Goal: Task Accomplishment & Management: Use online tool/utility

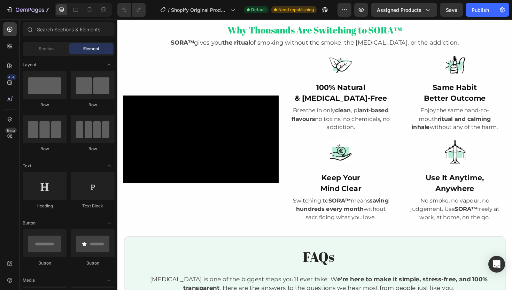
scroll to position [713, 0]
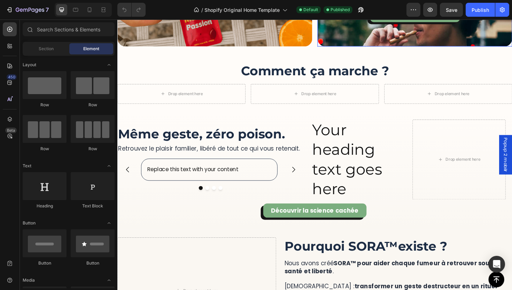
scroll to position [1238, 0]
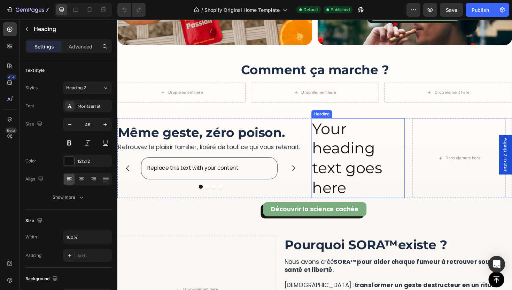
click at [348, 160] on h2 "Your heading text goes here" at bounding box center [372, 166] width 98 height 85
click at [358, 159] on h2 "Your heading text goes here" at bounding box center [372, 166] width 98 height 85
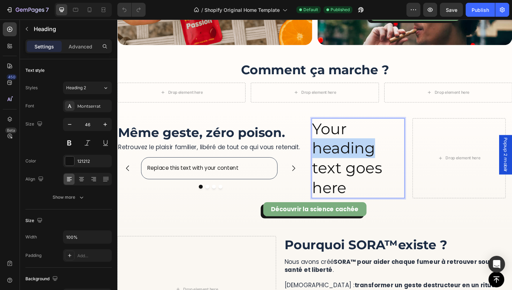
click at [358, 159] on p "Your heading text goes here" at bounding box center [371, 166] width 97 height 83
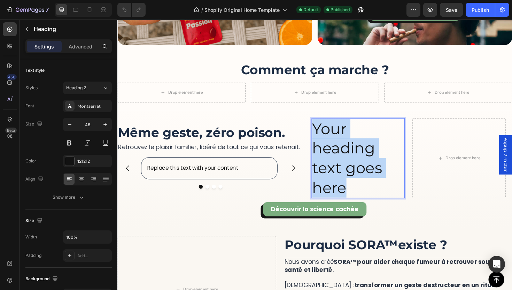
click at [358, 159] on p "Your heading text goes here" at bounding box center [371, 166] width 97 height 83
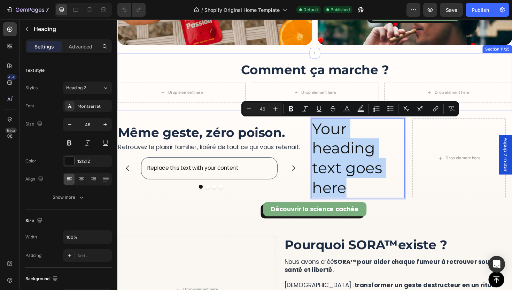
scroll to position [1263, 0]
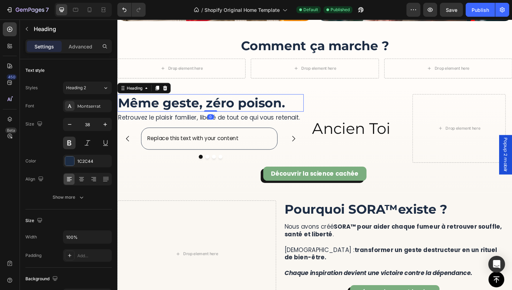
click at [272, 115] on h2 "Même geste, zéro poison." at bounding box center [215, 107] width 197 height 18
click at [376, 131] on p "Ancien Toi" at bounding box center [371, 134] width 97 height 21
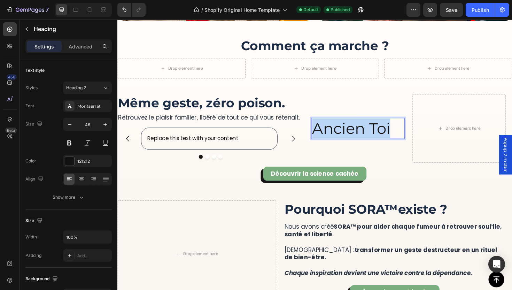
click at [376, 131] on p "Ancien Toi" at bounding box center [371, 134] width 97 height 21
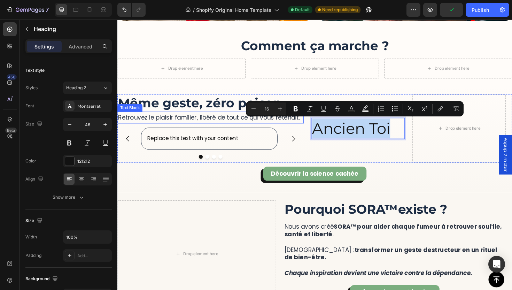
click at [167, 120] on p "Retrouvez le plaisir familier, libéré de tout ce qui vous retenait." at bounding box center [216, 123] width 196 height 11
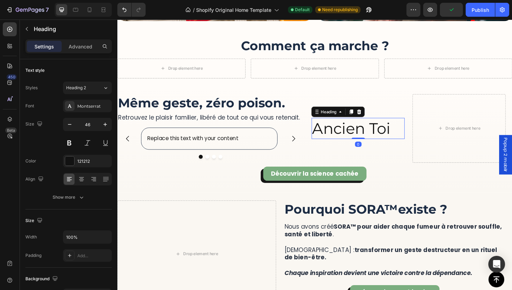
click at [354, 137] on p "Ancien Toi" at bounding box center [371, 134] width 97 height 21
click at [92, 128] on input "46" at bounding box center [87, 124] width 23 height 13
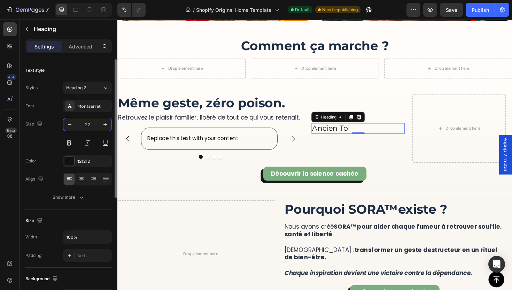
type input "22"
click at [83, 184] on div at bounding box center [87, 179] width 49 height 13
click at [74, 143] on button at bounding box center [69, 142] width 13 height 13
click at [79, 183] on div at bounding box center [81, 178] width 11 height 11
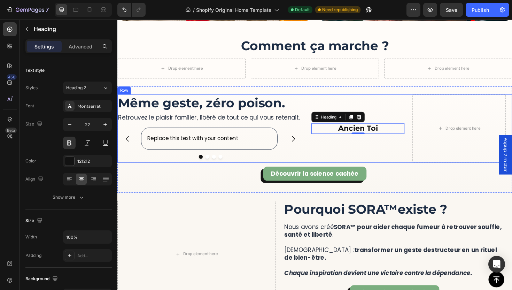
click at [389, 161] on div "Ancien Toi Heading 0" at bounding box center [372, 134] width 98 height 73
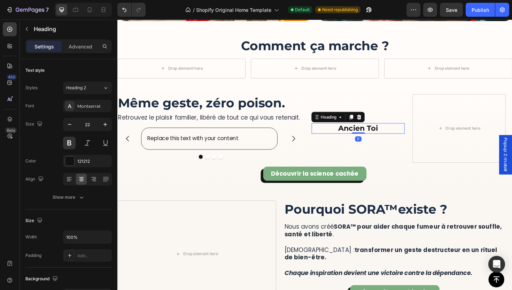
click at [376, 135] on p "Ancien Toi" at bounding box center [371, 135] width 97 height 10
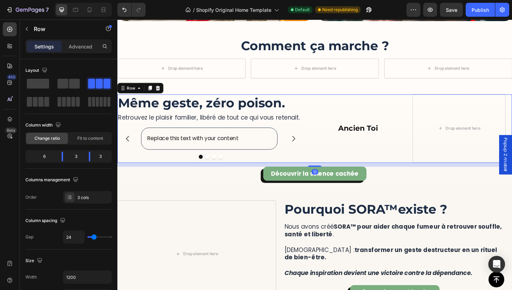
click at [398, 147] on div "Ancien Toi Heading" at bounding box center [372, 134] width 98 height 73
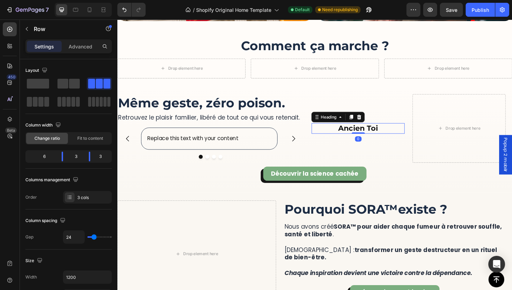
click at [384, 136] on p "Ancien Toi" at bounding box center [371, 135] width 97 height 10
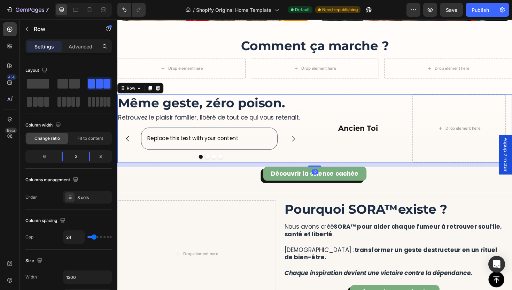
click at [414, 109] on div "Ancien Toi Heading" at bounding box center [372, 134] width 98 height 73
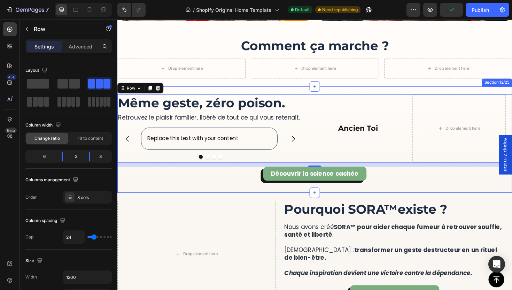
click at [402, 197] on div "Découvrir la science cachée Button" at bounding box center [326, 186] width 418 height 23
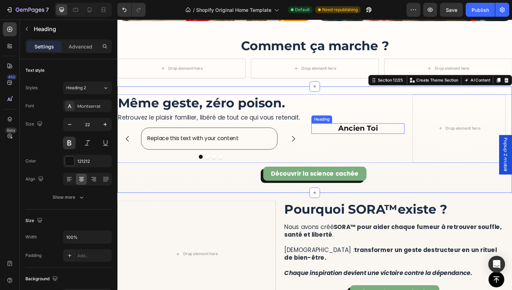
click at [359, 139] on p "Ancien Toi" at bounding box center [371, 135] width 97 height 10
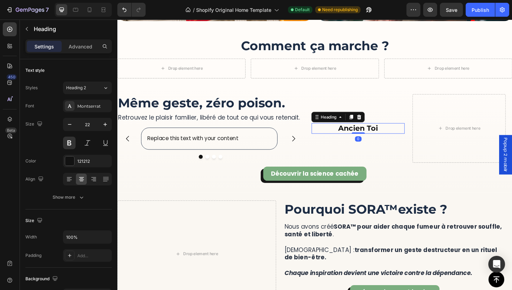
drag, startPoint x: 361, startPoint y: 121, endPoint x: 404, endPoint y: 148, distance: 51.1
click at [362, 121] on icon at bounding box center [365, 123] width 6 height 6
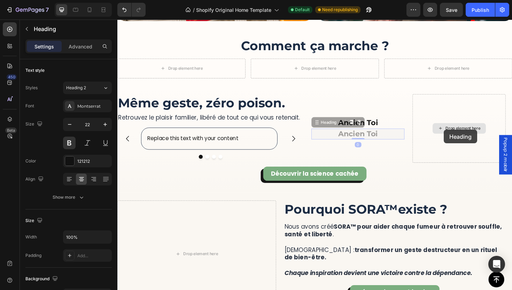
scroll to position [1257, 0]
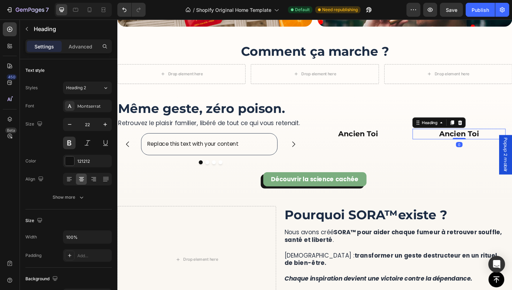
click at [496, 142] on h2 "Ancien Toi" at bounding box center [478, 140] width 98 height 11
click at [465, 141] on p "Ancien Toi" at bounding box center [478, 141] width 97 height 10
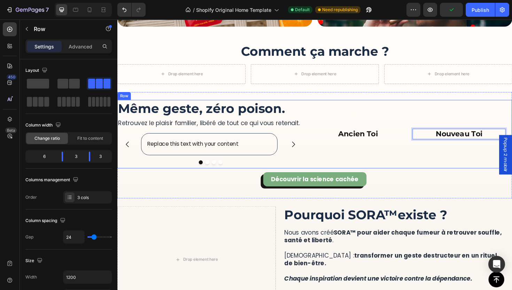
click at [347, 105] on div "Ancien Toi Heading" at bounding box center [372, 140] width 98 height 73
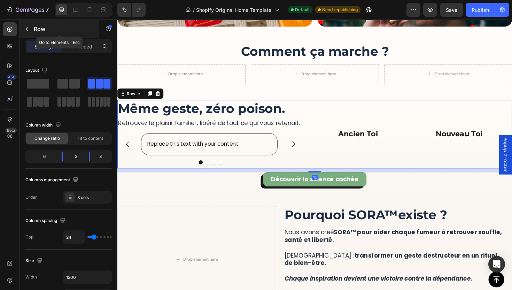
click at [39, 24] on div "Row" at bounding box center [59, 29] width 79 height 18
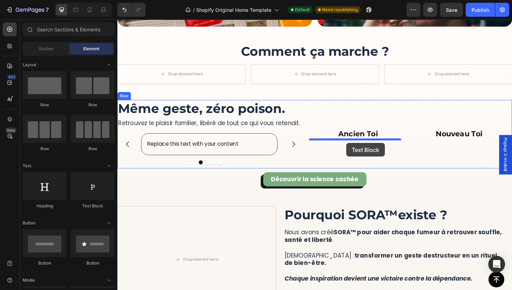
drag, startPoint x: 216, startPoint y: 206, endPoint x: 360, endPoint y: 150, distance: 154.0
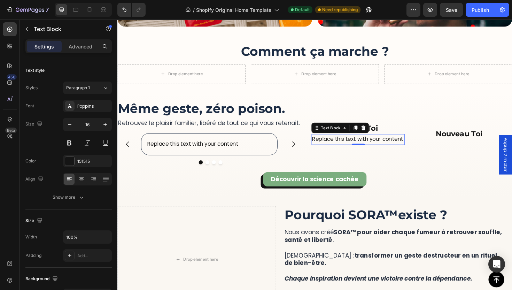
click at [375, 146] on div "Replace this text with your content" at bounding box center [372, 146] width 98 height 11
click at [375, 146] on p "Replace this text with your content" at bounding box center [371, 146] width 97 height 10
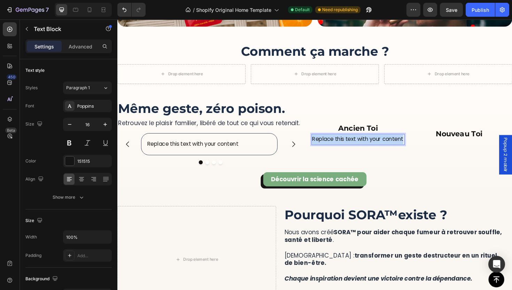
click at [375, 146] on p "Replace this text with your content" at bounding box center [371, 146] width 97 height 10
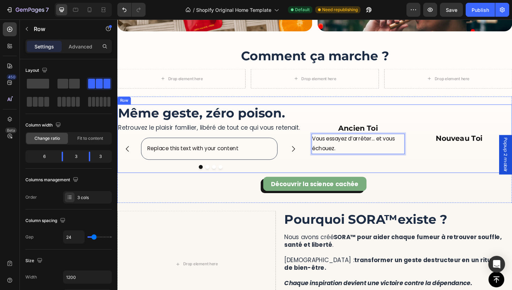
click at [424, 153] on div "Nouveau Toi Heading Même geste, zéro poison. Heading Retrouvez le plaisir famil…" at bounding box center [326, 145] width 418 height 73
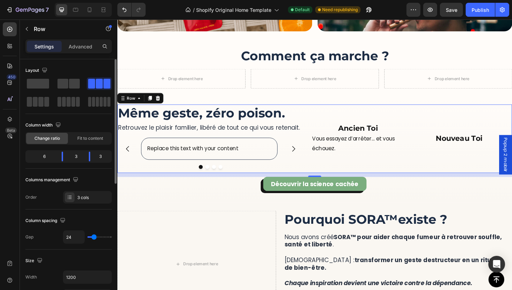
click at [92, 238] on div "24" at bounding box center [87, 236] width 49 height 13
type input "13"
type input "9"
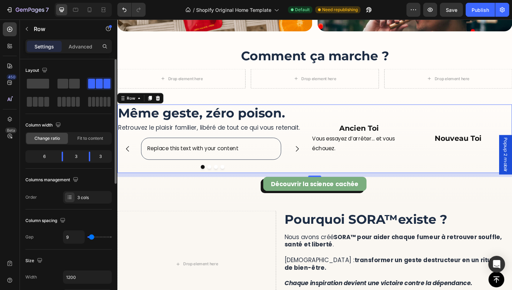
type input "8"
type input "6"
type input "3"
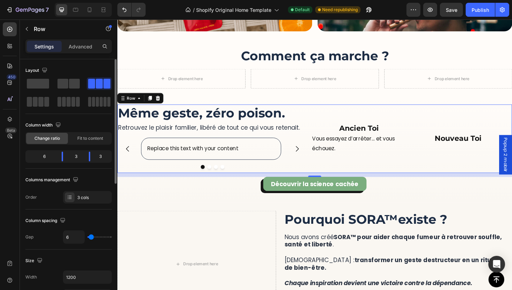
type input "3"
type input "0"
type input "13"
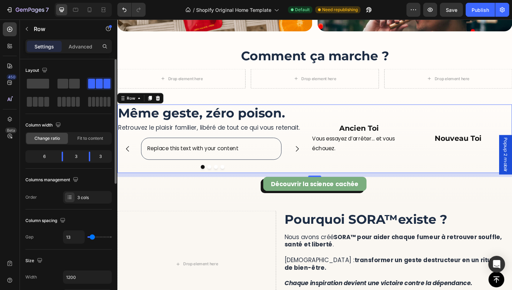
type input "15"
type input "18"
type input "25"
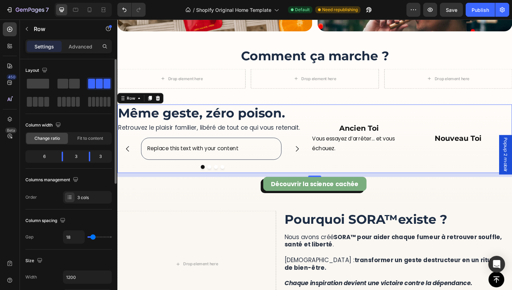
type input "25"
type input "29"
type input "33"
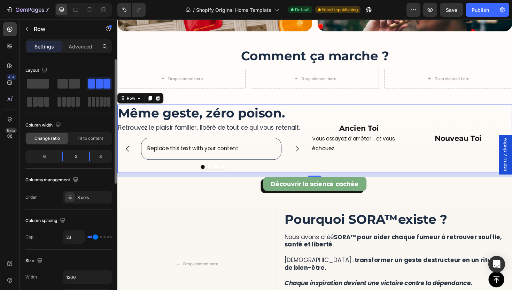
type input "34"
type input "36"
type input "38"
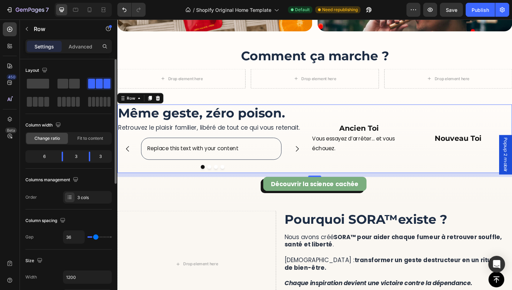
type input "38"
type input "40"
type input "45"
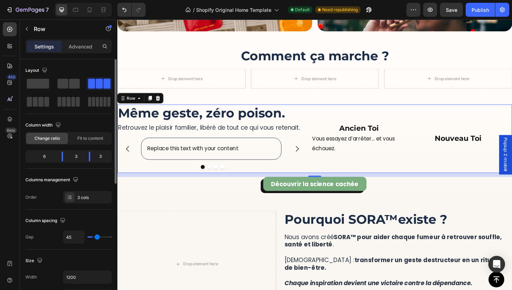
type input "47"
type input "51"
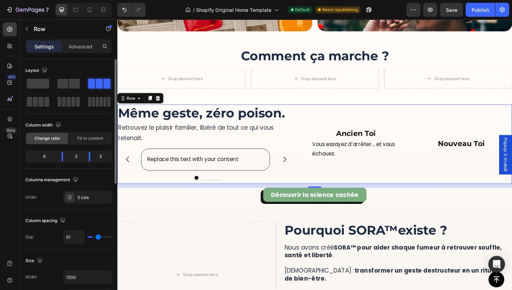
type input "52"
type input "45"
type input "41"
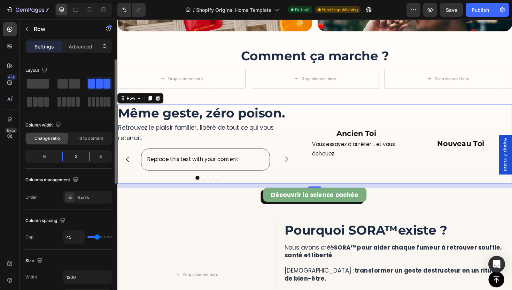
type input "41"
type input "40"
type input "38"
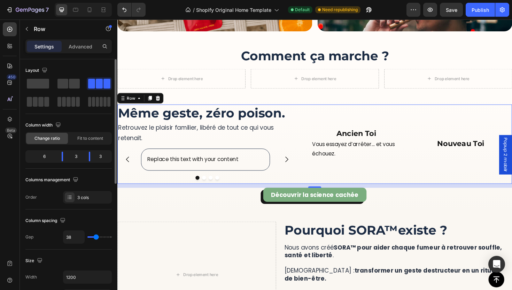
type input "36"
type input "34"
type input "33"
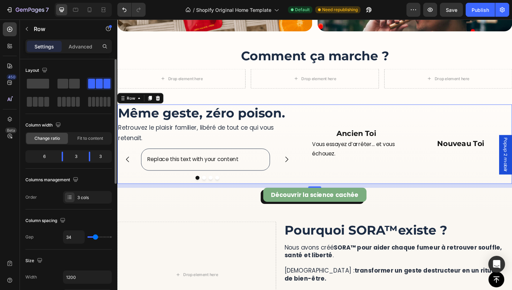
type input "33"
type input "30"
type input "26"
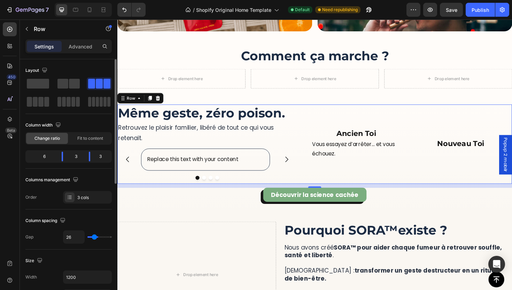
type input "24"
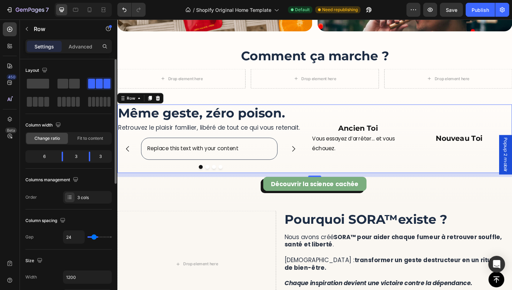
type input "23"
type input "21"
type input "20"
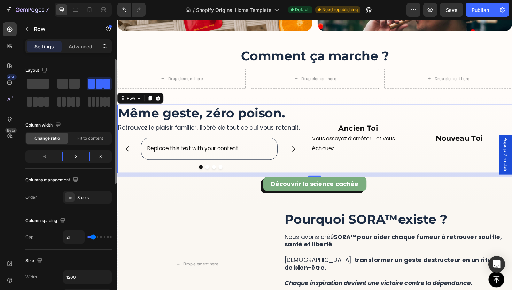
type input "20"
type input "17"
type input "16"
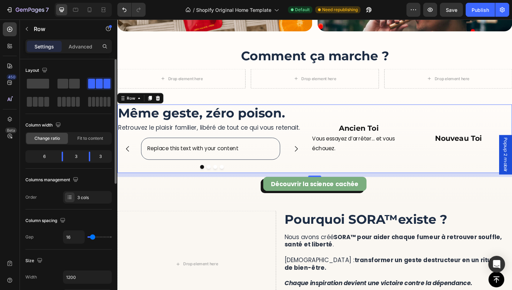
type input "15"
type input "14"
type input "12"
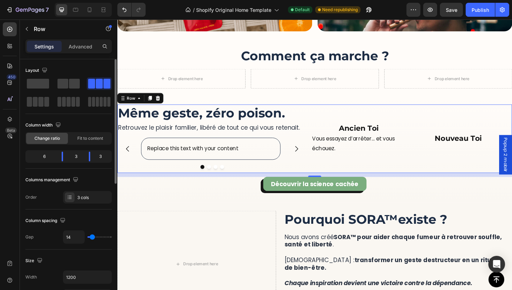
type input "12"
type input "11"
type input "12"
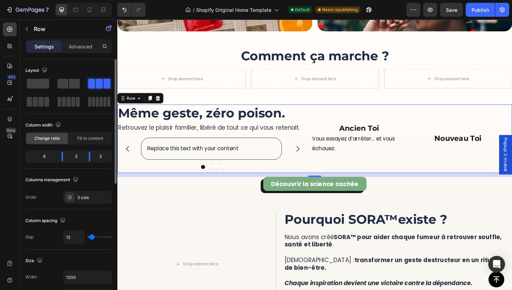
type input "13"
drag, startPoint x: 94, startPoint y: 238, endPoint x: 49, endPoint y: 181, distance: 72.1
type input "13"
click at [92, 237] on input "range" at bounding box center [99, 236] width 24 height 1
click at [384, 153] on p "Vous essayez d’arrêter… et vous échouez." at bounding box center [372, 151] width 99 height 20
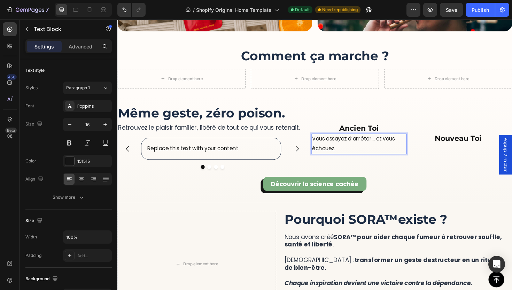
click at [348, 155] on p "Vous essayez d’arrêter… et vous échouez." at bounding box center [372, 151] width 99 height 20
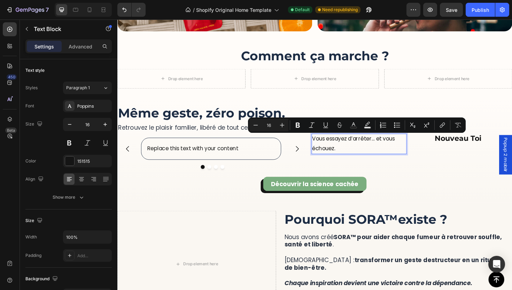
scroll to position [1257, 0]
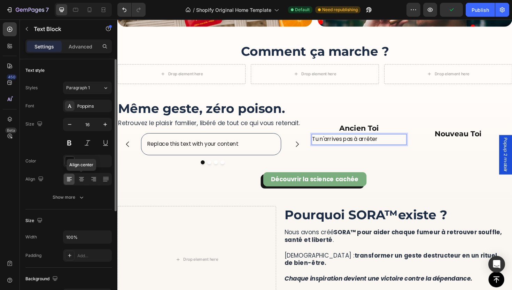
click at [80, 182] on icon at bounding box center [81, 178] width 7 height 7
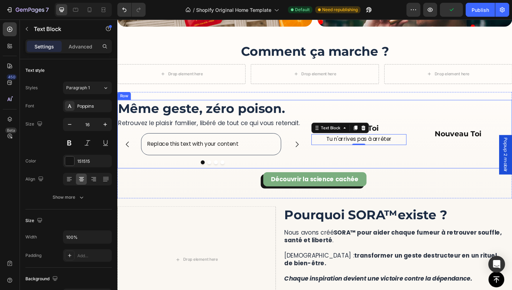
click at [374, 173] on div "Ancien Toi Heading Tu n'arrives pas à arrêter Text Block 0" at bounding box center [373, 140] width 101 height 73
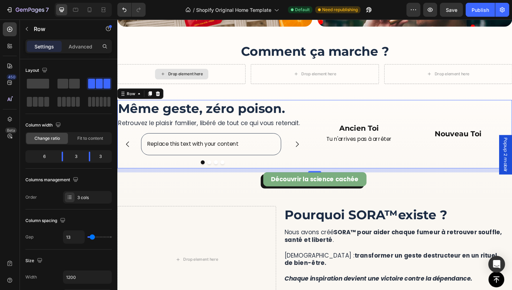
click at [421, 140] on div "Nouveau Toi Heading Même geste, zéro poison. Heading Retrouvez le plaisir famil…" at bounding box center [326, 140] width 418 height 73
click at [400, 134] on p "Ancien Toi" at bounding box center [372, 135] width 99 height 10
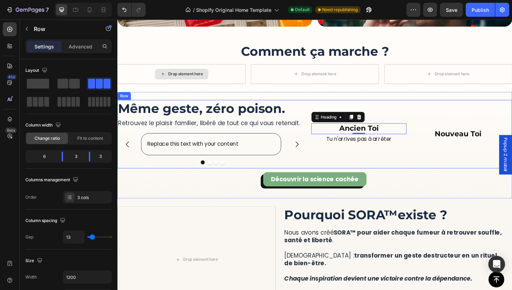
click at [406, 165] on div "Ancien Toi Heading 0 Tu n'arrives pas à arrêter Text Block" at bounding box center [373, 140] width 101 height 73
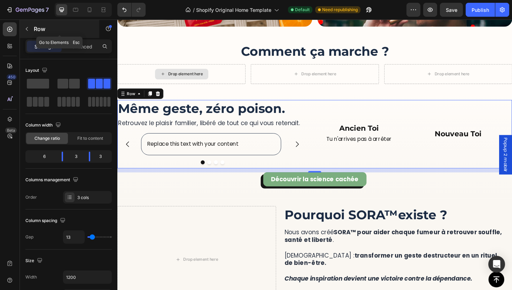
click at [33, 29] on div "Row" at bounding box center [59, 29] width 79 height 18
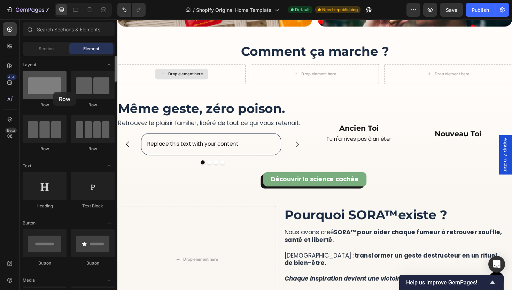
click at [53, 92] on div at bounding box center [45, 85] width 44 height 28
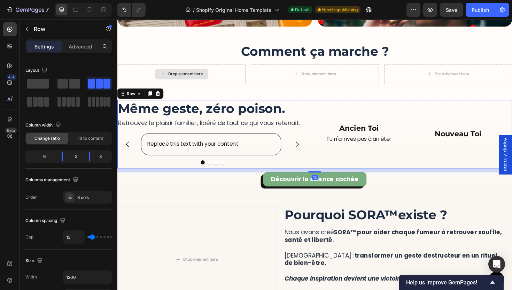
click at [401, 158] on div "Ancien Toi Heading Tu n'arrives pas à arrêter Text Block" at bounding box center [373, 140] width 101 height 73
click at [73, 85] on span at bounding box center [74, 84] width 11 height 10
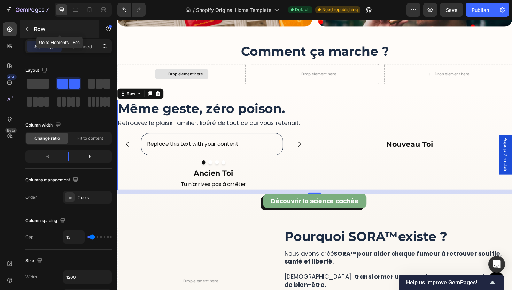
click at [34, 30] on p "Row" at bounding box center [63, 29] width 59 height 8
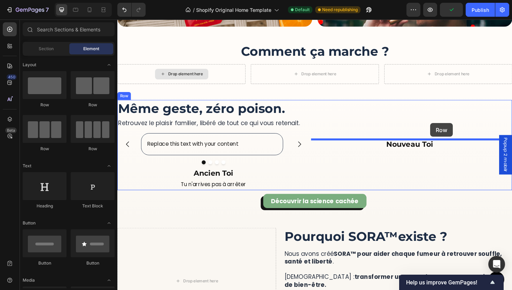
drag, startPoint x: 206, startPoint y: 109, endPoint x: 448, endPoint y: 129, distance: 242.7
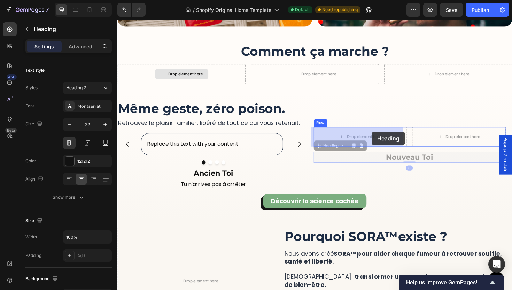
drag, startPoint x: 448, startPoint y: 161, endPoint x: 386, endPoint y: 138, distance: 66.2
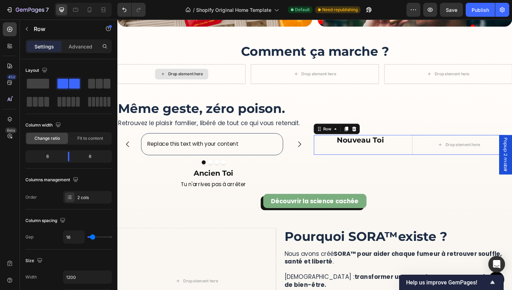
click at [422, 157] on div "Nouveau Toi Heading Drop element here Row 0" at bounding box center [426, 152] width 203 height 21
click at [376, 147] on h2 "Nouveau Toi" at bounding box center [374, 147] width 99 height 11
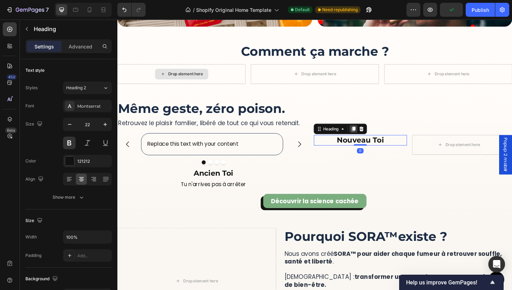
click at [365, 135] on icon at bounding box center [367, 135] width 4 height 5
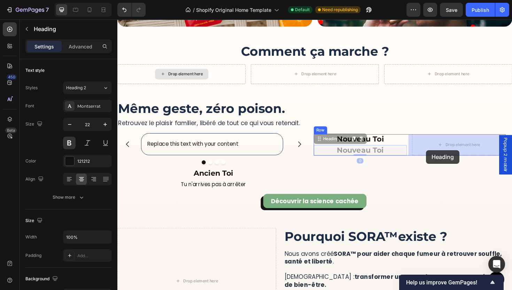
drag, startPoint x: 390, startPoint y: 158, endPoint x: 444, endPoint y: 157, distance: 54.3
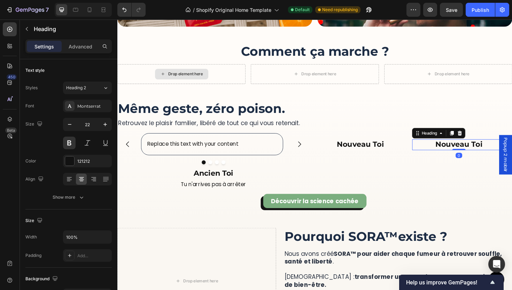
click at [459, 152] on h2 "Nouveau Toi" at bounding box center [478, 151] width 99 height 11
click at [459, 152] on p "Nouveau Toi" at bounding box center [478, 152] width 97 height 10
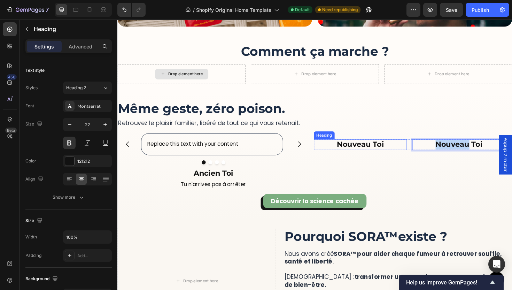
click at [362, 153] on h2 "Nouveau Toi" at bounding box center [374, 151] width 99 height 11
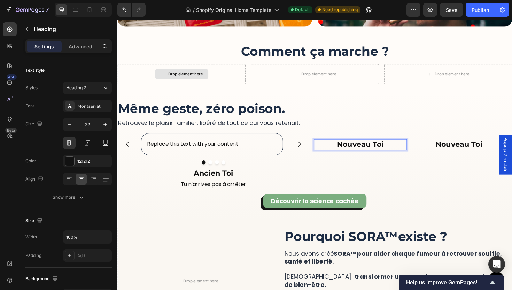
click at [362, 153] on h2 "Nouveau Toi" at bounding box center [374, 151] width 99 height 11
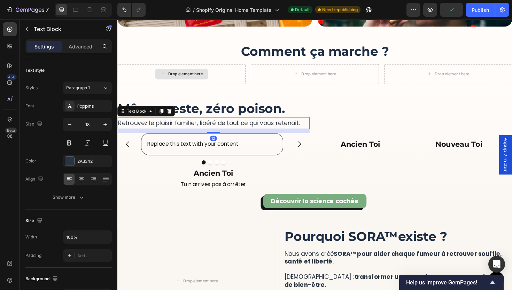
click at [139, 129] on p "Retrouvez le plaisir familier, libéré de tout ce qui vous retenait." at bounding box center [219, 129] width 202 height 11
click at [363, 150] on p "Ancien Toi" at bounding box center [374, 152] width 97 height 10
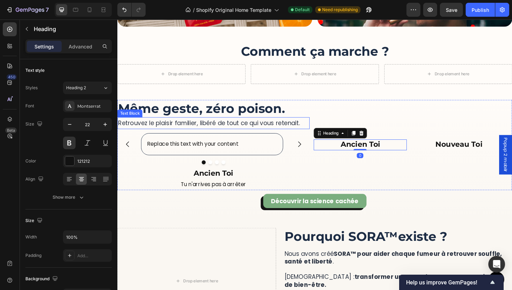
click at [296, 129] on p "Retrouvez le plaisir familier, libéré de tout ce qui vous retenait." at bounding box center [219, 129] width 202 height 11
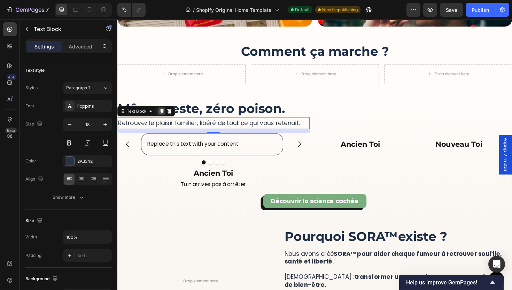
click at [163, 119] on div at bounding box center [164, 116] width 8 height 8
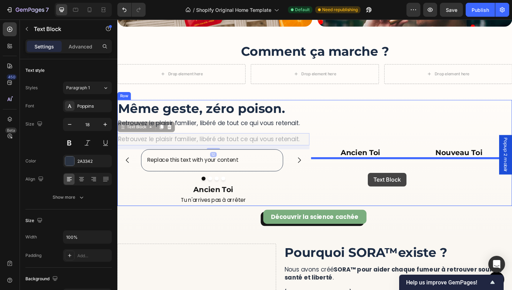
drag, startPoint x: 278, startPoint y: 147, endPoint x: 383, endPoint y: 181, distance: 110.0
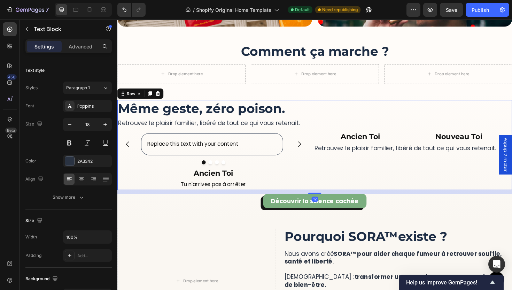
click at [440, 182] on div "Ancien Toi Heading Nouveau Toi Heading Row Retrouvez le plaisir familier, libér…" at bounding box center [426, 151] width 203 height 95
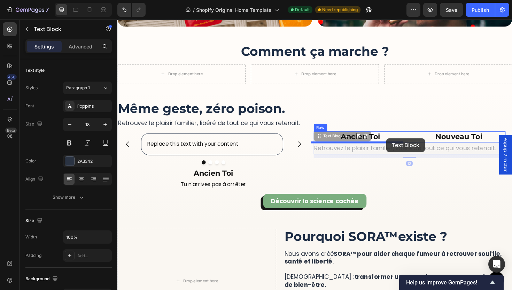
drag, startPoint x: 412, startPoint y: 155, endPoint x: 402, endPoint y: 145, distance: 14.3
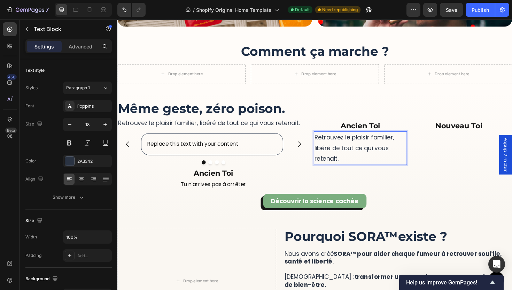
click at [372, 157] on p "Retrouvez le plaisir familier, libéré de tout ce qui vous retenait." at bounding box center [374, 156] width 97 height 34
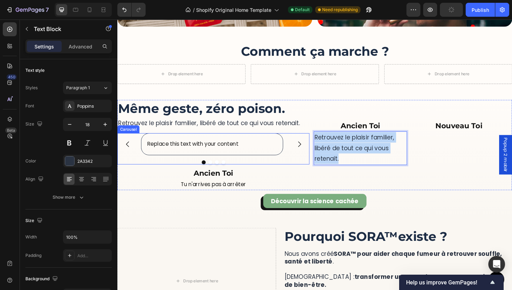
drag, startPoint x: 359, startPoint y: 162, endPoint x: 316, endPoint y: 140, distance: 48.3
click at [316, 140] on div "Ancien Toi Heading Retrouvez le plaisir familier, libéré de tout ce qui vous re…" at bounding box center [326, 151] width 418 height 95
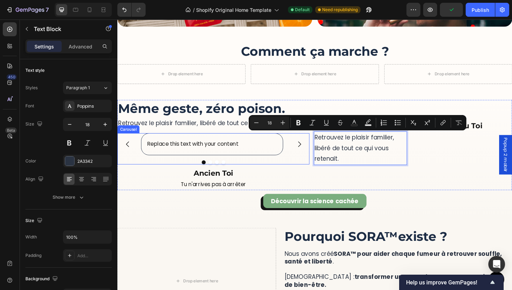
scroll to position [1268, 0]
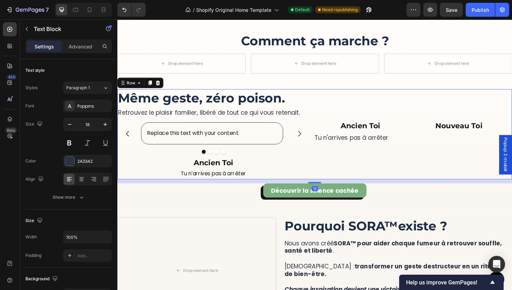
click at [408, 166] on div "Ancien Toi Heading Tu n'arrives pas à arrêter Text Block Nouveau Toi Heading Row" at bounding box center [426, 140] width 203 height 95
click at [376, 143] on p "Tu n'arrives pas à arrêter" at bounding box center [374, 144] width 97 height 11
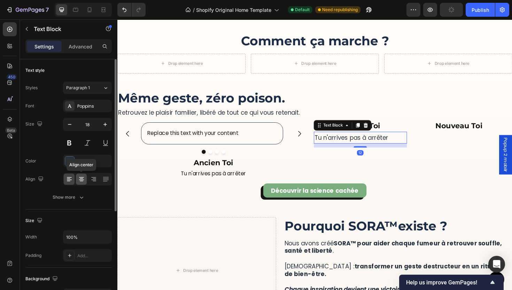
click at [85, 182] on div at bounding box center [81, 178] width 11 height 11
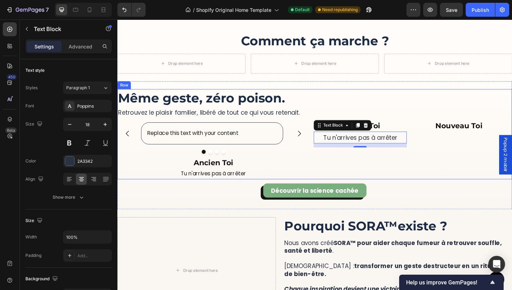
click at [358, 178] on div "Ancien Toi Heading Tu n'arrives pas à arrêter Text Block 12 Nouveau Toi Heading…" at bounding box center [426, 140] width 203 height 95
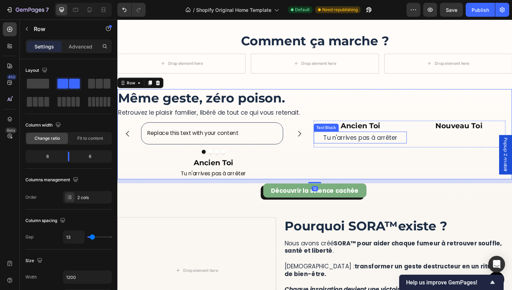
click at [404, 148] on p "Tu n'arrives pas à arrêter" at bounding box center [374, 144] width 97 height 11
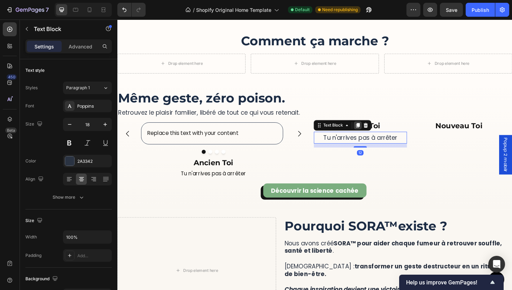
click at [370, 131] on icon at bounding box center [372, 131] width 4 height 5
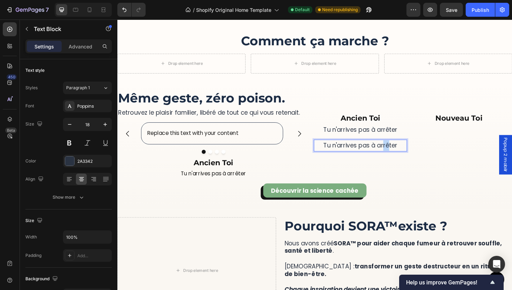
scroll to position [1260, 0]
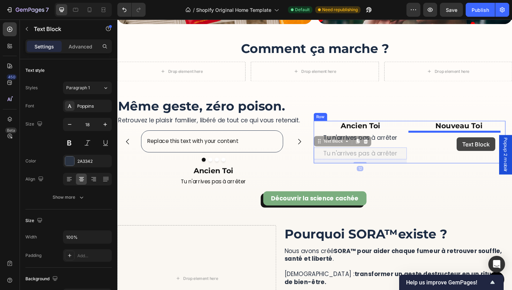
drag, startPoint x: 396, startPoint y: 155, endPoint x: 475, endPoint y: 147, distance: 79.8
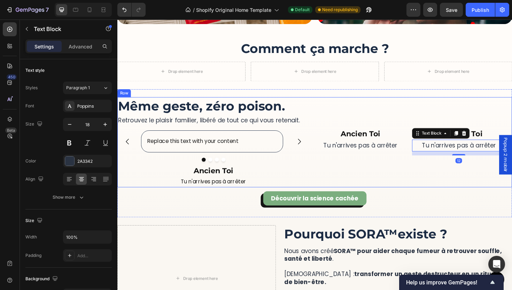
click at [459, 174] on div "Ancien Toi Heading Tu n'arrives pas à arrêter Text Block Nouveau Toi Heading Tu…" at bounding box center [426, 149] width 203 height 95
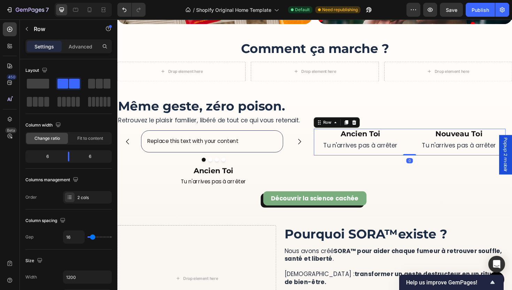
click at [425, 160] on div "Ancien Toi Heading Tu n'arrives pas à arrêter Text Block Nouveau Toi Heading Tu…" at bounding box center [426, 149] width 203 height 28
click at [79, 51] on div "Advanced" at bounding box center [80, 46] width 35 height 11
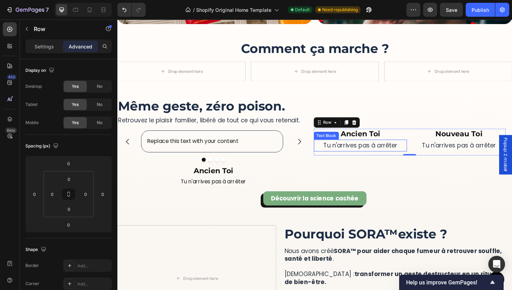
click at [405, 156] on p "Tu n'arrives pas à arrêter" at bounding box center [374, 152] width 97 height 11
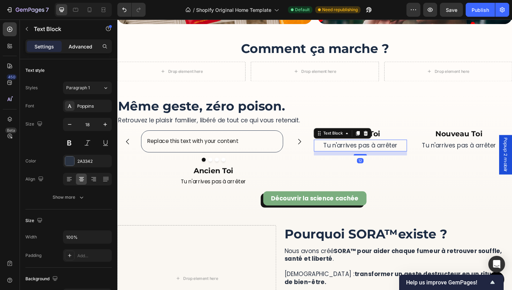
click at [74, 49] on p "Advanced" at bounding box center [81, 46] width 24 height 7
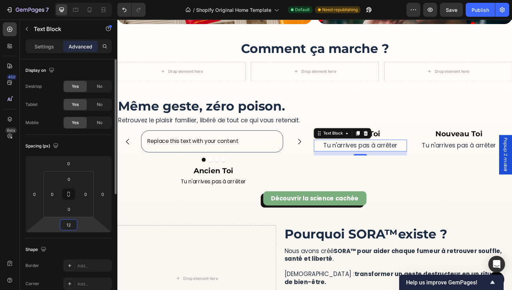
click at [71, 224] on input "12" at bounding box center [69, 224] width 14 height 10
type input "8"
click at [455, 154] on p "Tu n'arrives pas à arrêter" at bounding box center [478, 152] width 97 height 11
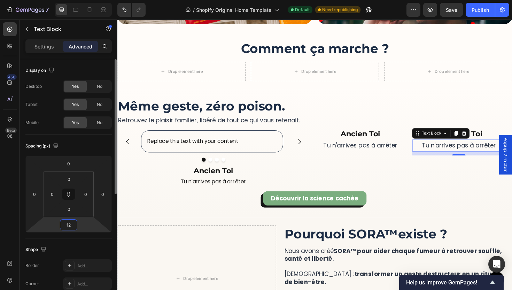
click at [67, 226] on input "12" at bounding box center [69, 224] width 14 height 10
type input "8"
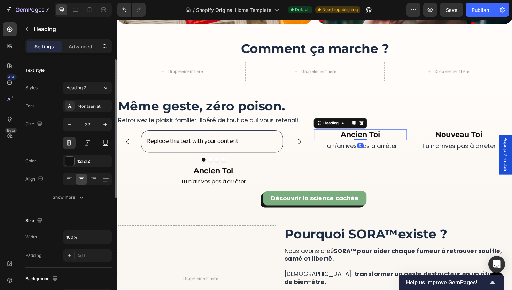
click at [400, 143] on p "Ancien Toi" at bounding box center [374, 141] width 97 height 10
click at [85, 48] on p "Advanced" at bounding box center [81, 46] width 24 height 7
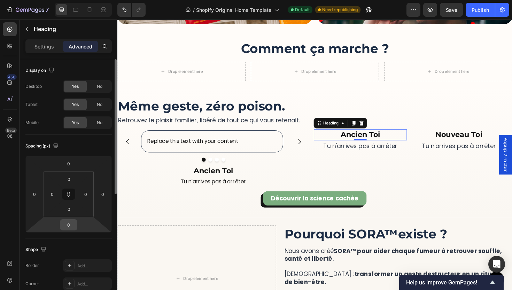
click at [70, 223] on input "0" at bounding box center [69, 224] width 14 height 10
type input "12"
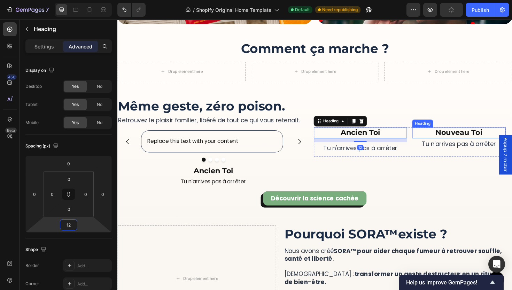
click at [464, 140] on p "Nouveau Toi" at bounding box center [478, 139] width 97 height 10
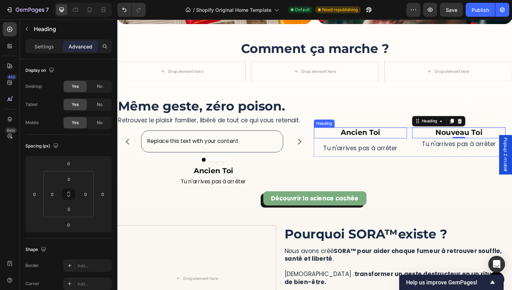
click at [385, 141] on p "Ancien Toi" at bounding box center [374, 139] width 97 height 10
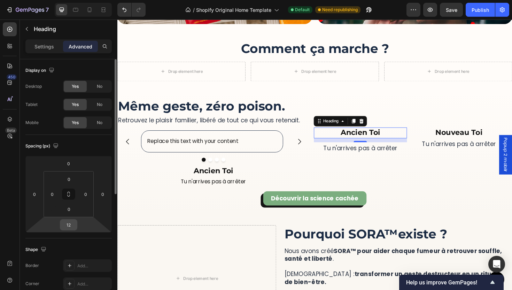
click at [73, 222] on input "12" at bounding box center [69, 224] width 14 height 10
type input "8"
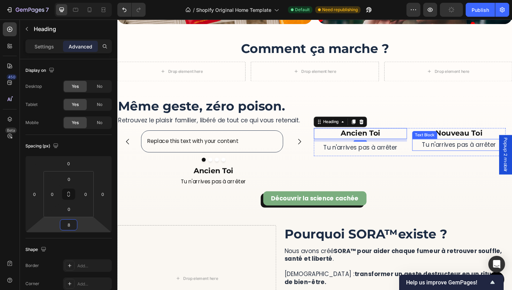
drag, startPoint x: 479, startPoint y: 142, endPoint x: 380, endPoint y: 174, distance: 104.3
click at [479, 142] on p "Nouveau Toi" at bounding box center [478, 140] width 97 height 10
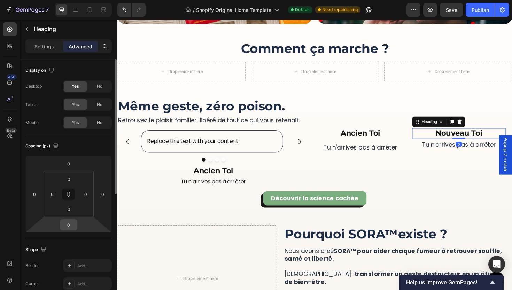
click at [69, 223] on input "0" at bounding box center [69, 224] width 14 height 10
type input "8"
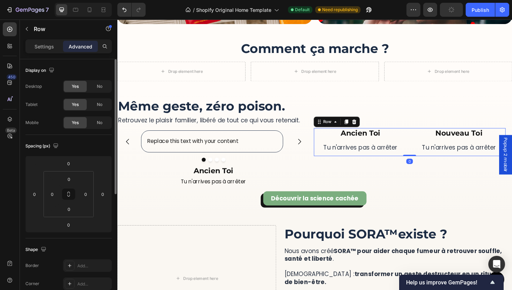
click at [425, 154] on div "Ancien Toi Heading Tu n'arrives pas à arrêter Text Block Nouveau Toi Heading Tu…" at bounding box center [426, 149] width 203 height 30
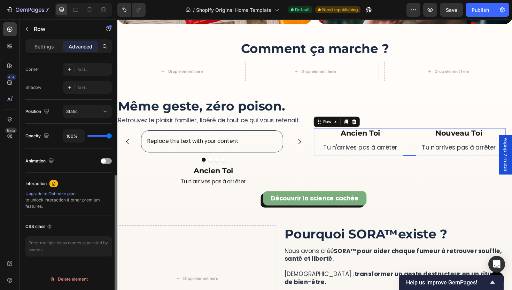
scroll to position [168, 0]
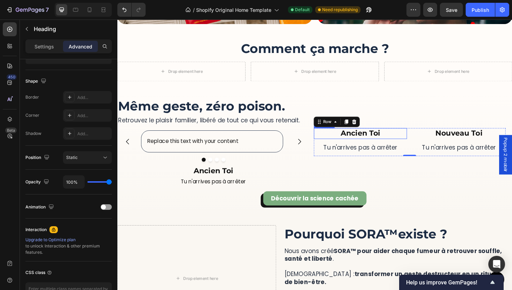
click at [377, 136] on p "Ancien Toi" at bounding box center [374, 140] width 97 height 10
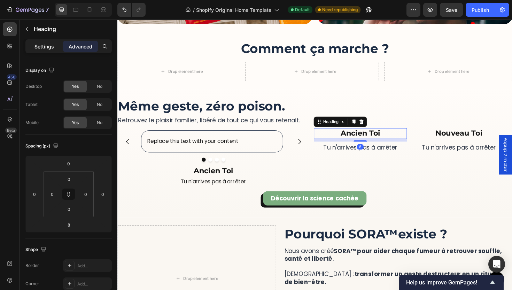
click at [42, 41] on div "Settings" at bounding box center [44, 46] width 35 height 11
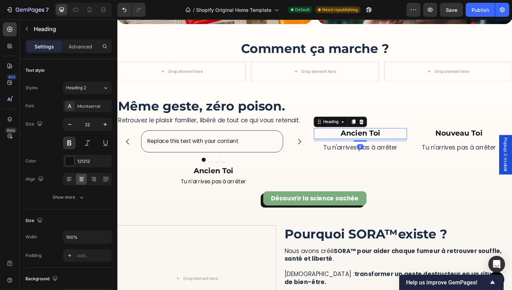
click at [43, 47] on p "Settings" at bounding box center [43, 46] width 19 height 7
click at [191, 114] on h2 "Même geste, zéro poison." at bounding box center [218, 111] width 203 height 18
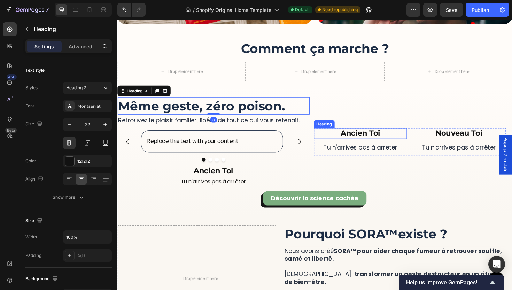
click at [357, 136] on p "Ancien Toi" at bounding box center [374, 140] width 97 height 10
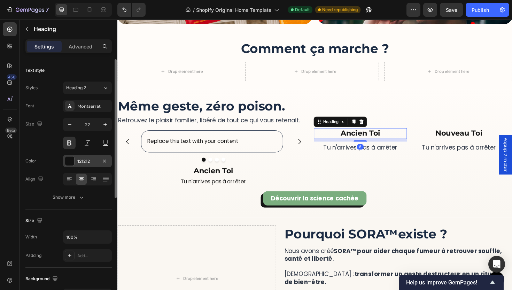
click at [80, 165] on div "121212" at bounding box center [87, 161] width 49 height 13
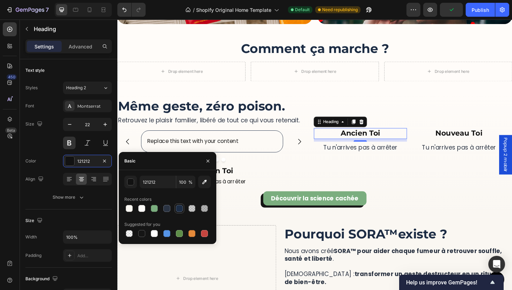
click at [182, 210] on div at bounding box center [179, 208] width 7 height 7
type input "1C2C44"
click at [484, 141] on p "Nouveau Toi" at bounding box center [478, 140] width 97 height 10
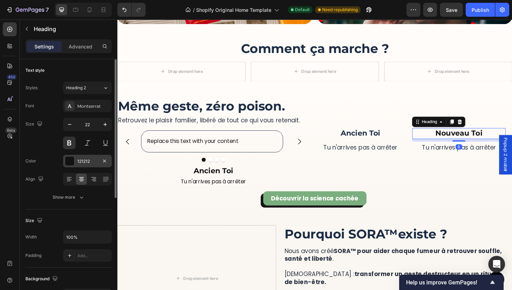
click at [89, 159] on div "121212" at bounding box center [87, 161] width 20 height 6
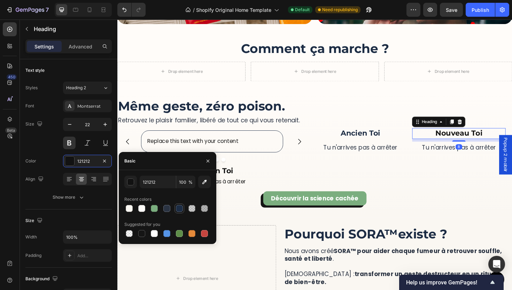
click at [175, 209] on div at bounding box center [179, 208] width 8 height 8
type input "1C2C44"
click at [365, 156] on p "Tu n'arrives pas à arrêter" at bounding box center [374, 154] width 97 height 11
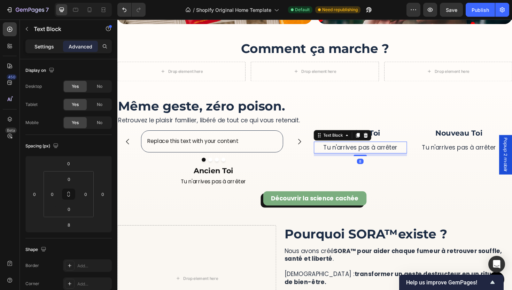
click at [48, 47] on p "Settings" at bounding box center [43, 46] width 19 height 7
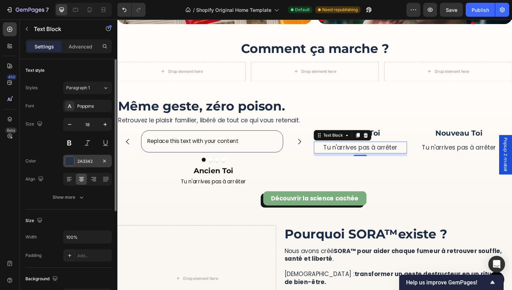
click at [86, 164] on div "2A3342" at bounding box center [87, 161] width 20 height 6
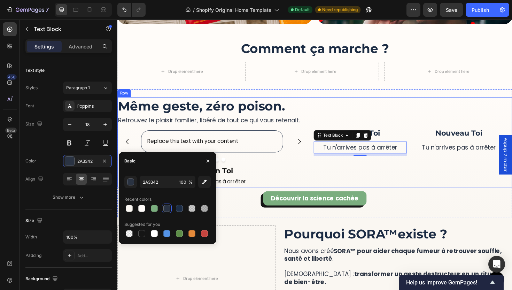
click at [428, 165] on div "Ancien Toi Heading Tu n'arrives pas à arrêter Text Block 8 Nouveau Toi Heading …" at bounding box center [426, 149] width 203 height 95
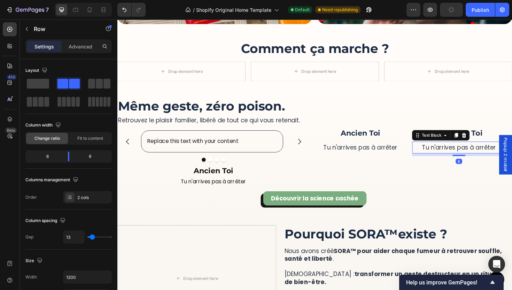
click at [429, 158] on div "Tu n'arrives pas à arrêter" at bounding box center [478, 155] width 99 height 13
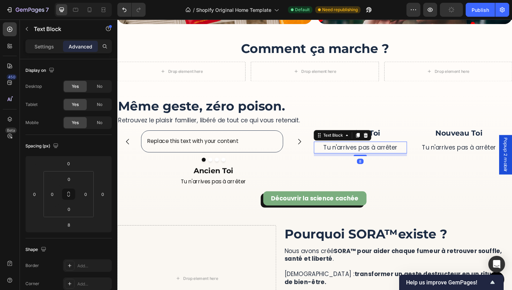
click at [417, 159] on p "Tu n'arrives pas à arrêter" at bounding box center [374, 154] width 97 height 11
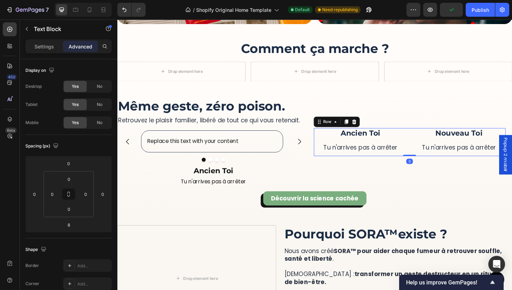
click at [425, 152] on div "Ancien Toi Heading Tu n'arrives pas à arrêter Text Block Nouveau Toi Heading Tu…" at bounding box center [426, 149] width 203 height 30
drag, startPoint x: 357, startPoint y: 132, endPoint x: 440, endPoint y: 181, distance: 96.0
click at [357, 132] on div at bounding box center [359, 128] width 8 height 8
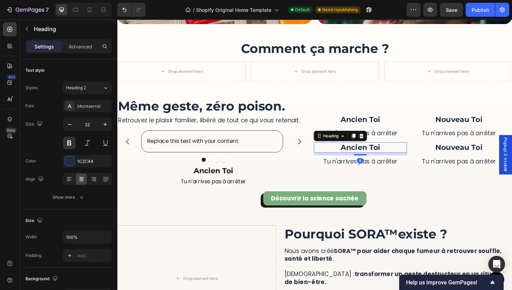
click at [380, 155] on h2 "Ancien Toi" at bounding box center [374, 154] width 99 height 11
click at [375, 143] on icon at bounding box center [376, 143] width 6 height 6
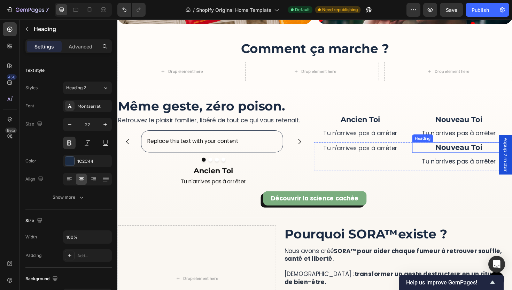
click at [482, 157] on h2 "Nouveau Toi" at bounding box center [478, 154] width 99 height 11
click at [478, 145] on icon at bounding box center [480, 142] width 5 height 5
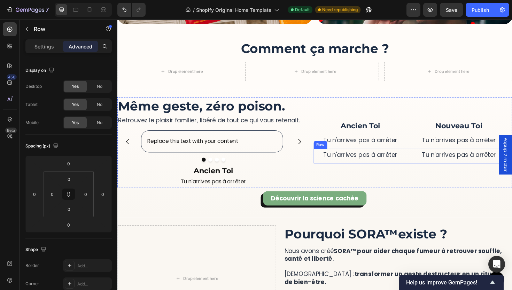
click at [424, 161] on div "Tu n'arrives pas à arrêter Text Block Tu n'arrives pas à arrêter Text [GEOGRAPH…" at bounding box center [426, 163] width 203 height 15
click at [357, 152] on icon at bounding box center [360, 150] width 6 height 6
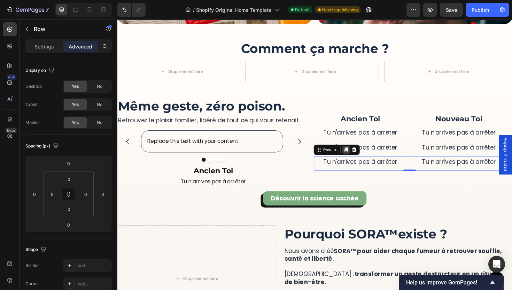
click at [357, 156] on icon at bounding box center [359, 157] width 4 height 5
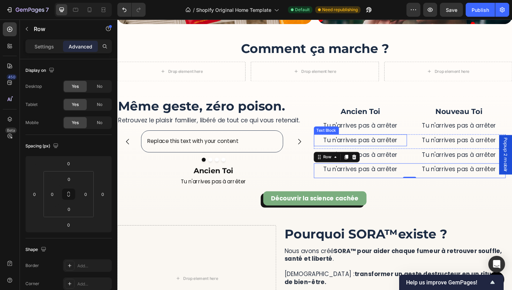
click at [380, 147] on p "Tu n'arrives pas à arrêter" at bounding box center [374, 147] width 97 height 11
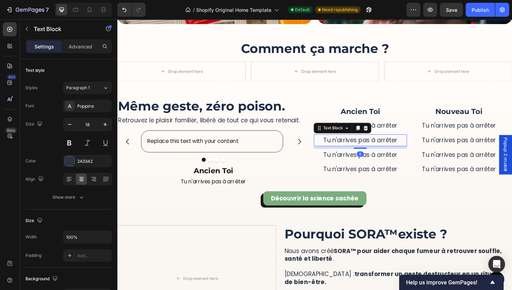
click at [380, 147] on p "Tu n'arrives pas à arrêter" at bounding box center [374, 147] width 97 height 11
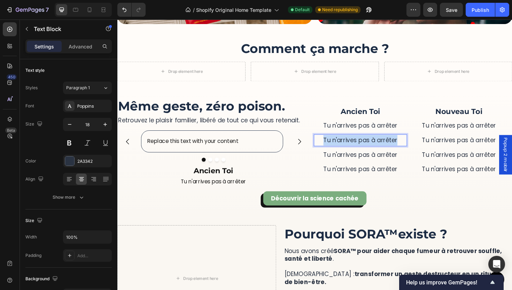
click at [380, 147] on p "Tu n'arrives pas à arrêter" at bounding box center [374, 147] width 97 height 11
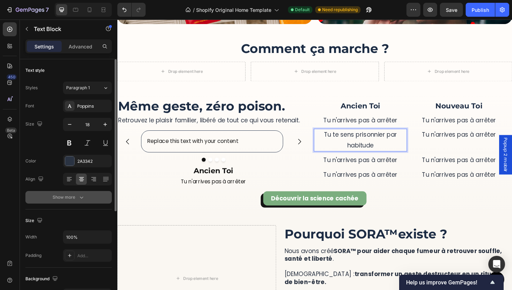
click at [98, 192] on button "Show more" at bounding box center [68, 197] width 86 height 13
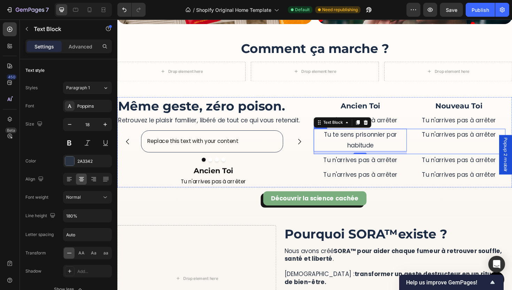
click at [424, 148] on div "Tu te sens prisonnier par habitude Text Block 8 Tu n'arrives pas à arrêter Text…" at bounding box center [426, 148] width 203 height 27
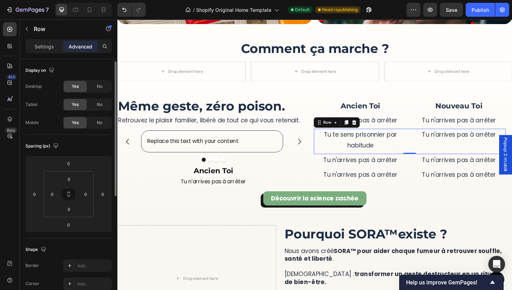
scroll to position [212, 0]
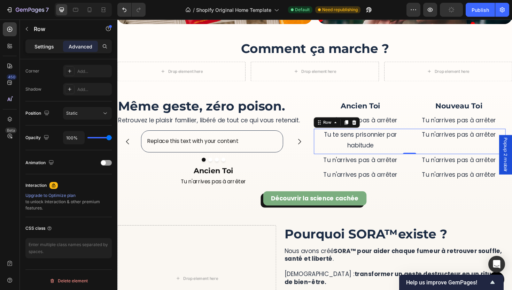
click at [47, 51] on div "Settings" at bounding box center [44, 46] width 35 height 11
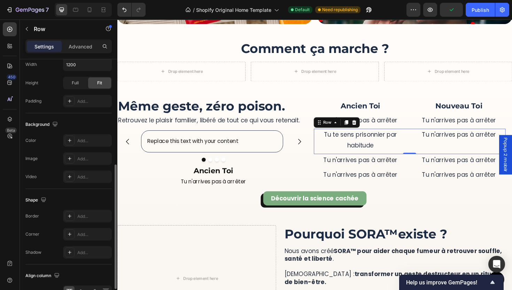
scroll to position [0, 0]
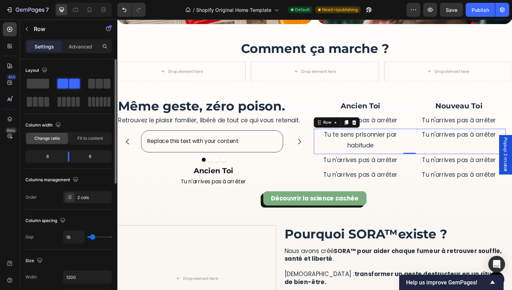
click at [88, 238] on div "16" at bounding box center [87, 236] width 49 height 13
type input "1"
type input "0"
drag, startPoint x: 91, startPoint y: 238, endPoint x: 119, endPoint y: 163, distance: 80.0
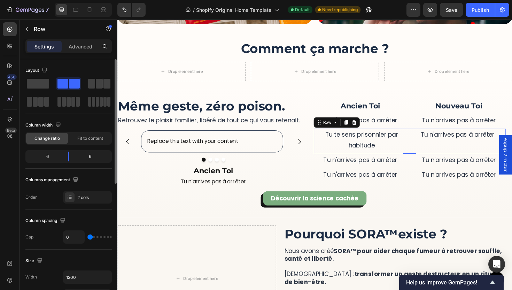
type input "0"
click at [87, 237] on input "range" at bounding box center [99, 236] width 24 height 1
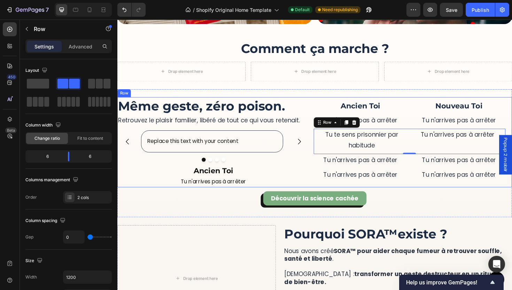
click at [320, 174] on div "Ancien Toi Heading Tu n'arrives pas à arrêter Text Block Nouveau Toi Heading Tu…" at bounding box center [326, 149] width 418 height 95
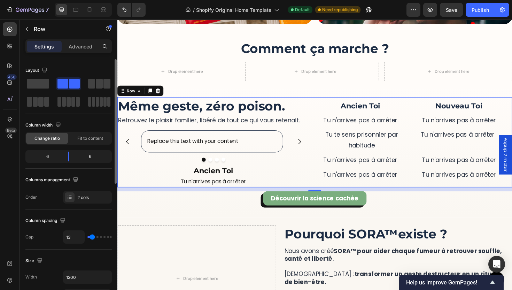
type input "0"
drag, startPoint x: 93, startPoint y: 236, endPoint x: 83, endPoint y: 236, distance: 10.1
type input "0"
click at [87, 236] on input "range" at bounding box center [99, 236] width 24 height 1
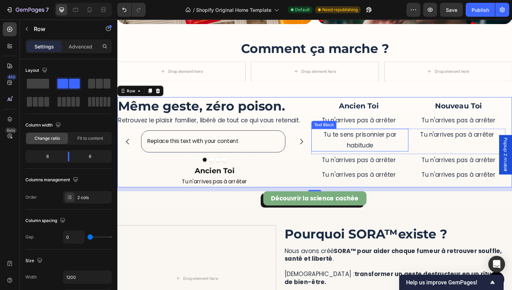
click at [378, 150] on p "Tu te sens prisonnier par habitude" at bounding box center [373, 147] width 101 height 23
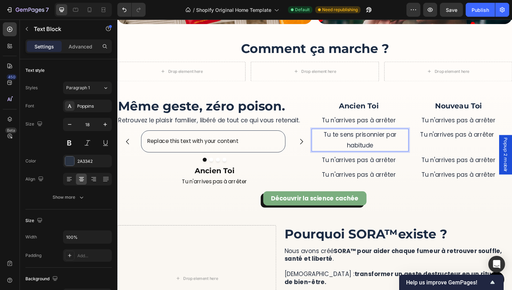
click at [379, 153] on p "Tu te sens prisonnier par habitude" at bounding box center [373, 147] width 101 height 23
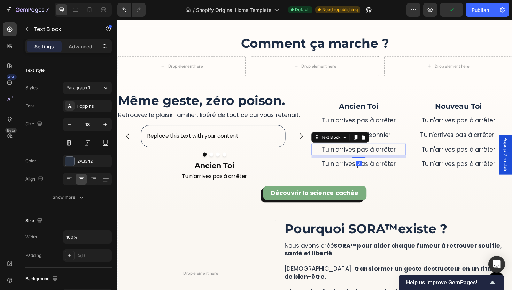
click at [379, 157] on p "Tu n'arrives pas à arrêter" at bounding box center [372, 156] width 98 height 11
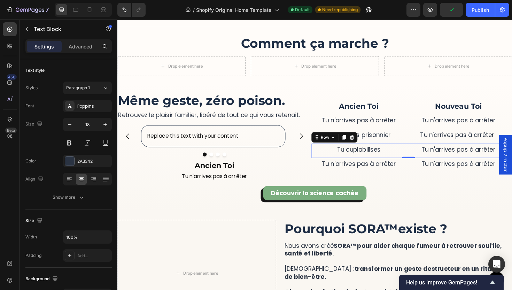
click at [360, 165] on div "Tu cuplabilises Text Block" at bounding box center [373, 158] width 100 height 15
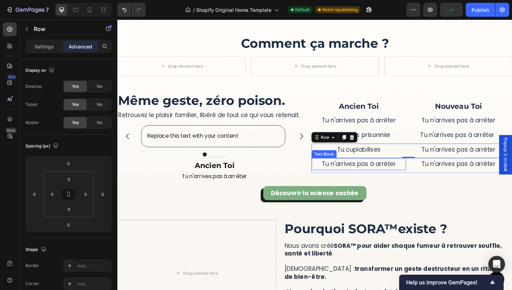
click at [365, 172] on p "Tu n'arrives pas à arrêter" at bounding box center [372, 172] width 98 height 11
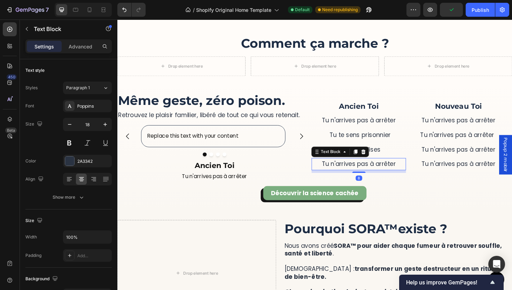
click at [365, 172] on p "Tu n'arrives pas à arrêter" at bounding box center [372, 172] width 98 height 11
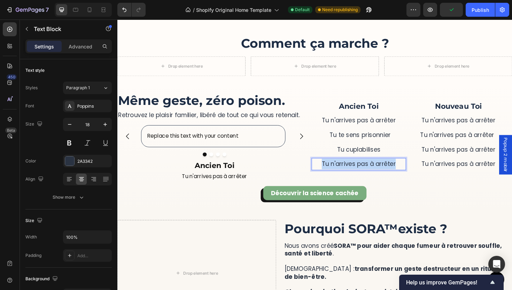
click at [365, 172] on p "Tu n'arrives pas à arrêter" at bounding box center [372, 172] width 98 height 11
